Goal: Information Seeking & Learning: Find specific page/section

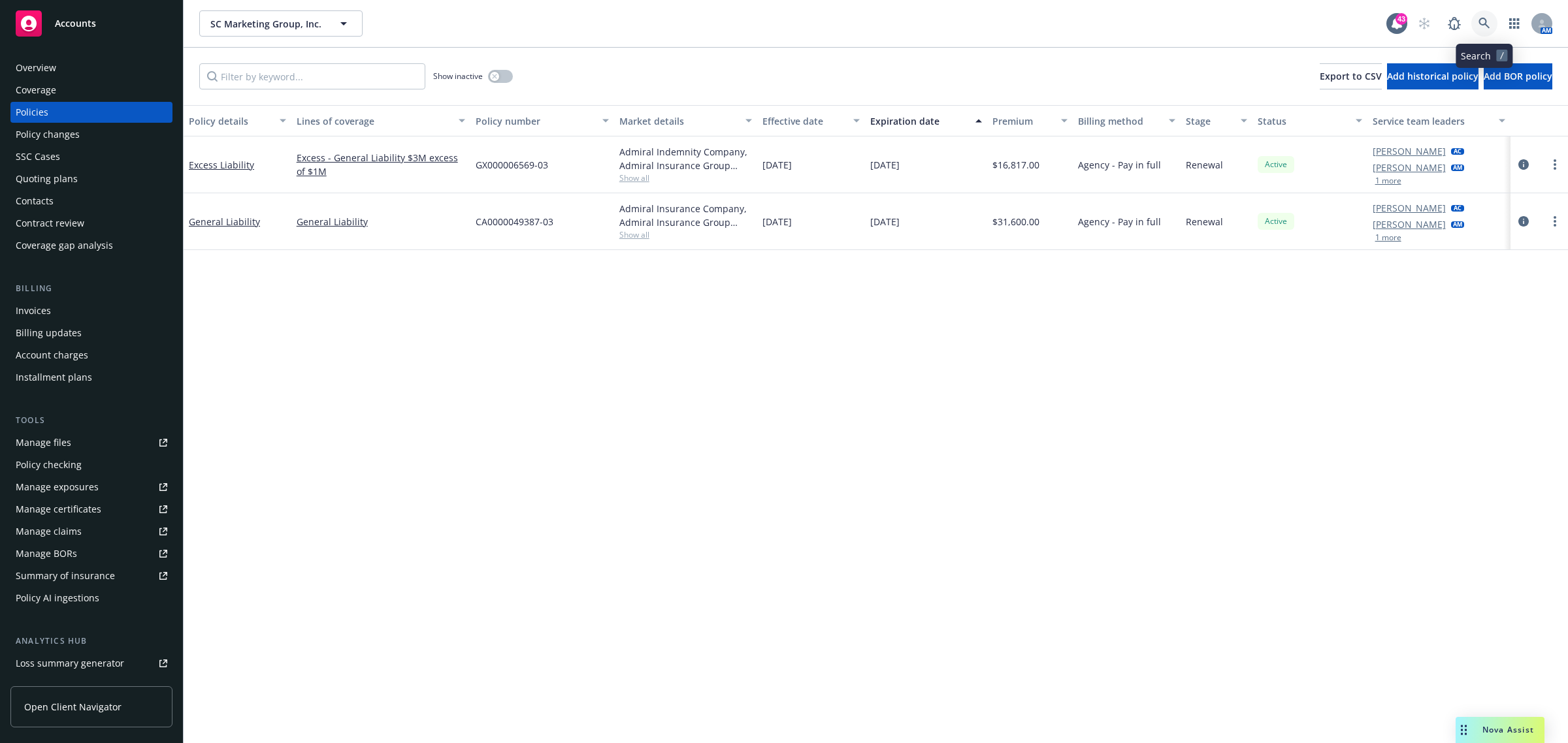
click at [1488, 21] on icon at bounding box center [1484, 23] width 12 height 12
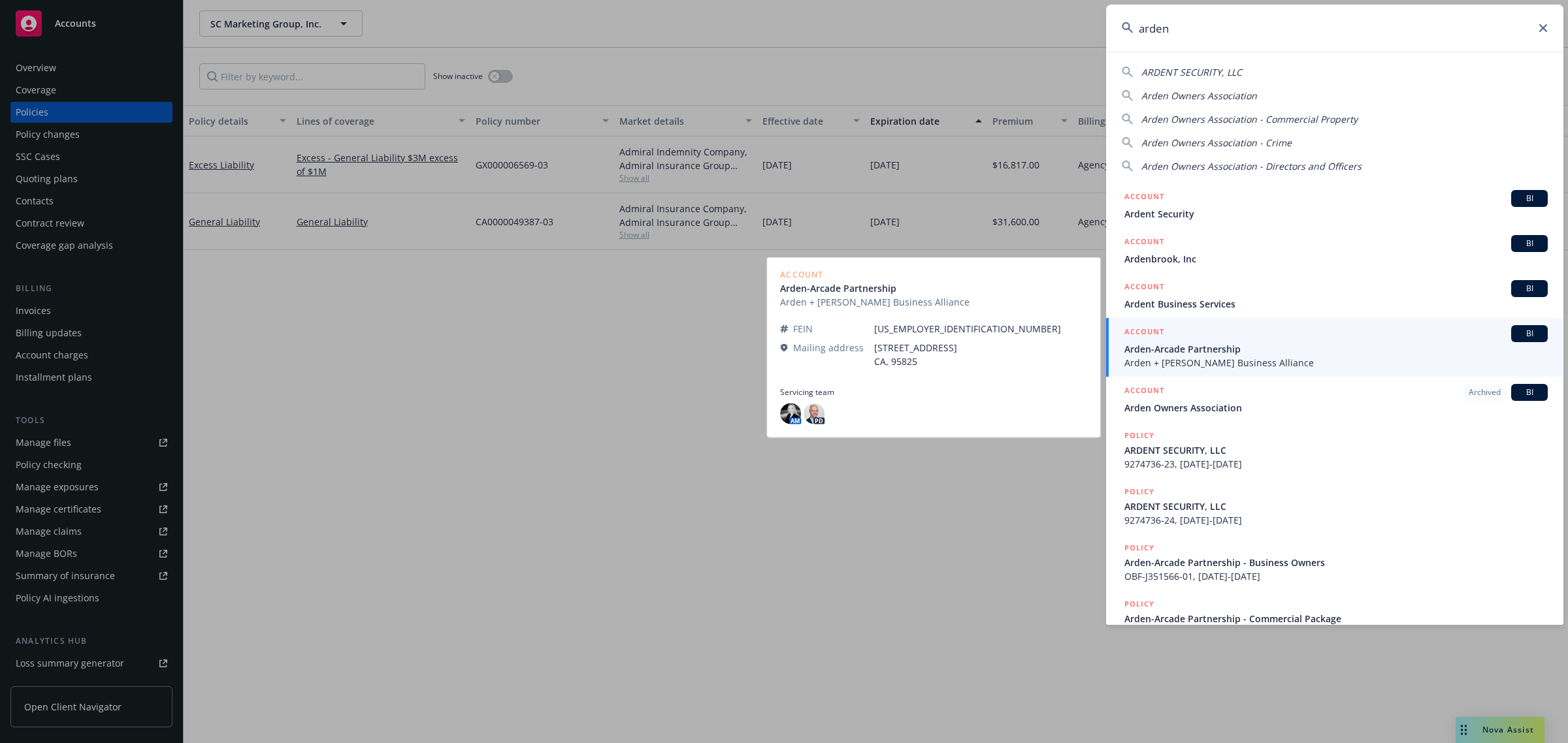
type input "arden"
click at [1237, 358] on span "Arden + [PERSON_NAME] Business Alliance" at bounding box center [1336, 362] width 423 height 13
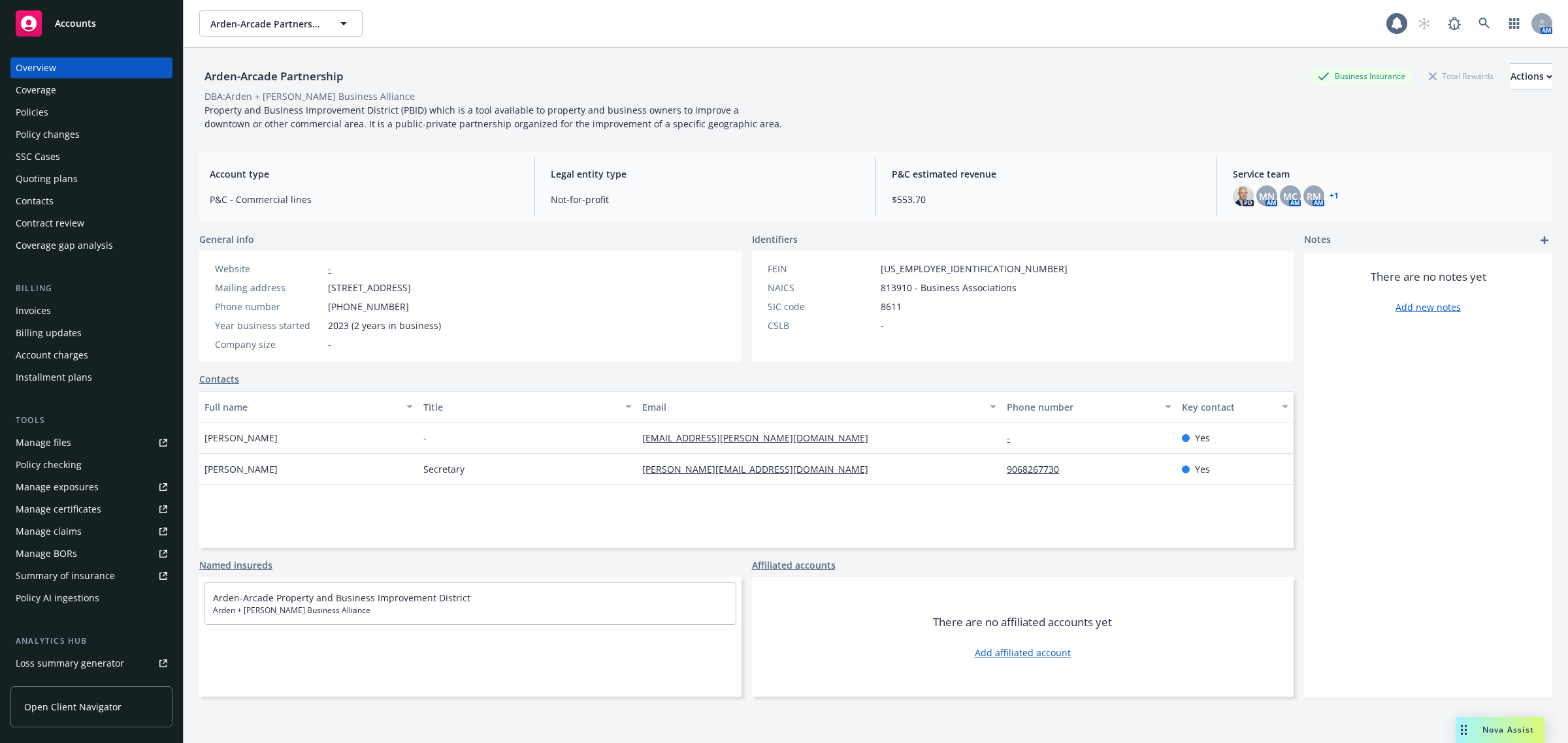
click at [59, 109] on div "Policies" at bounding box center [91, 113] width 151 height 21
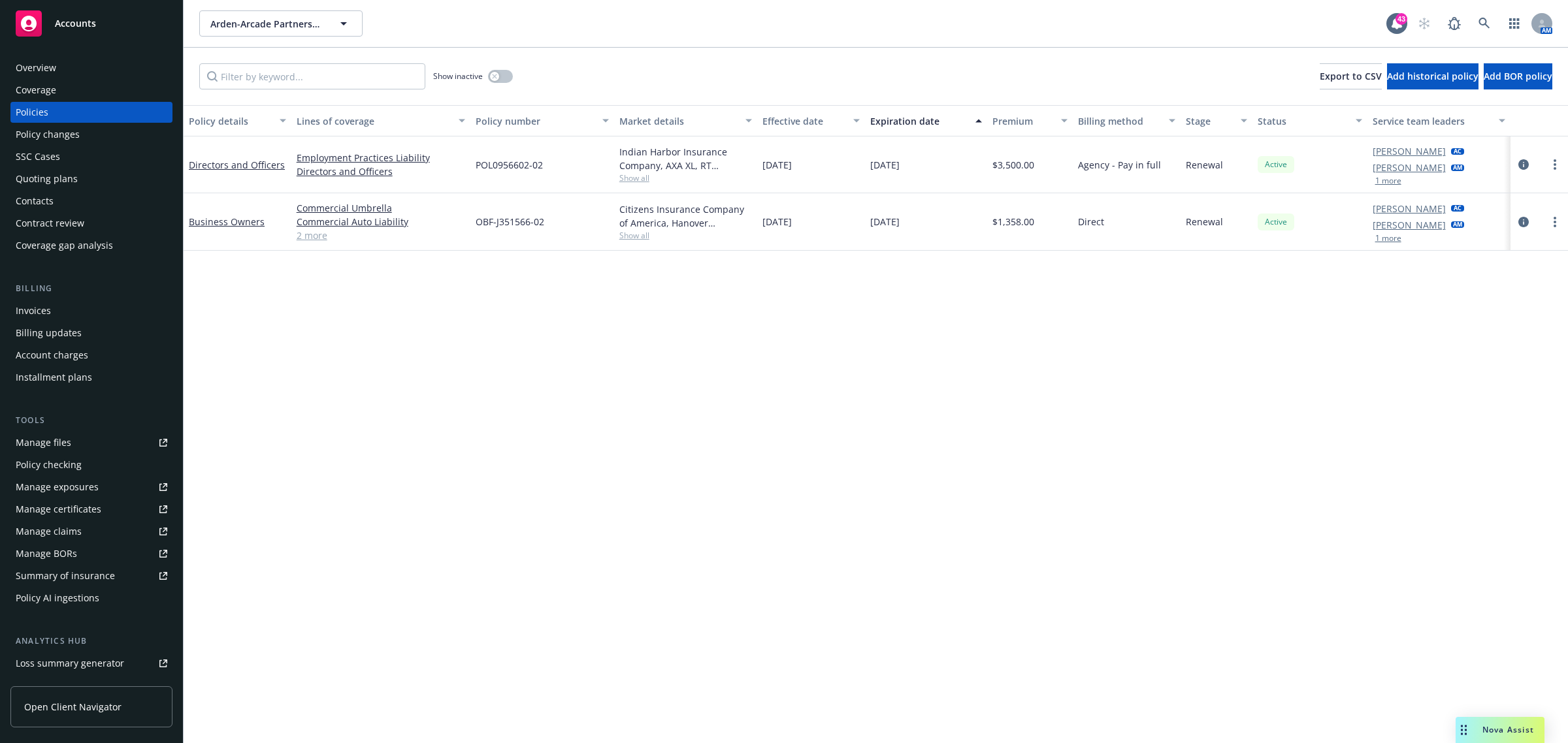
click at [802, 111] on button "Effective date" at bounding box center [811, 121] width 108 height 31
drag, startPoint x: 491, startPoint y: 72, endPoint x: 491, endPoint y: 65, distance: 7.0
click at [491, 72] on button "button" at bounding box center [500, 76] width 25 height 13
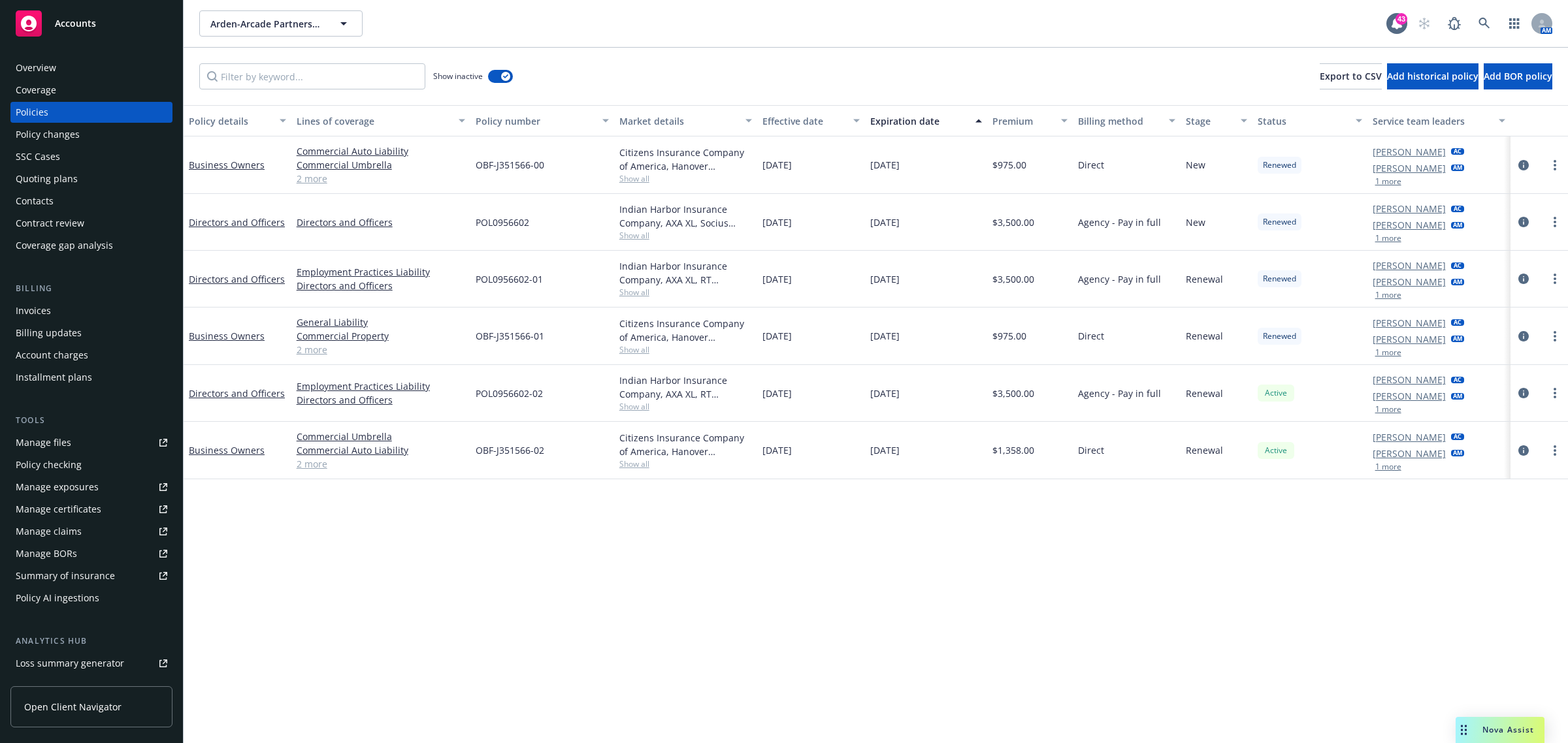
click at [64, 161] on div "SSC Cases" at bounding box center [91, 157] width 151 height 21
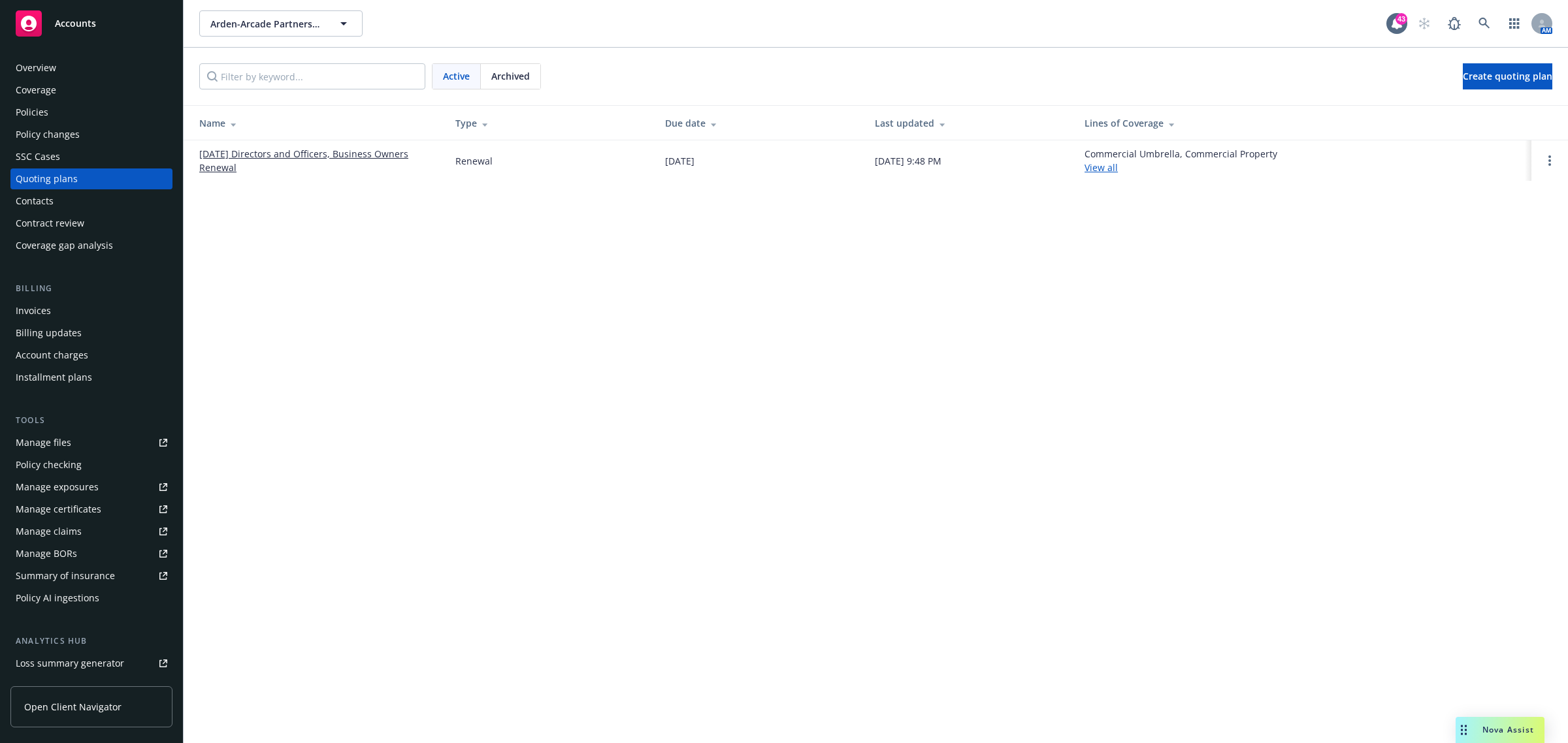
click at [77, 118] on div "Policies" at bounding box center [91, 113] width 151 height 21
